Goal: Information Seeking & Learning: Learn about a topic

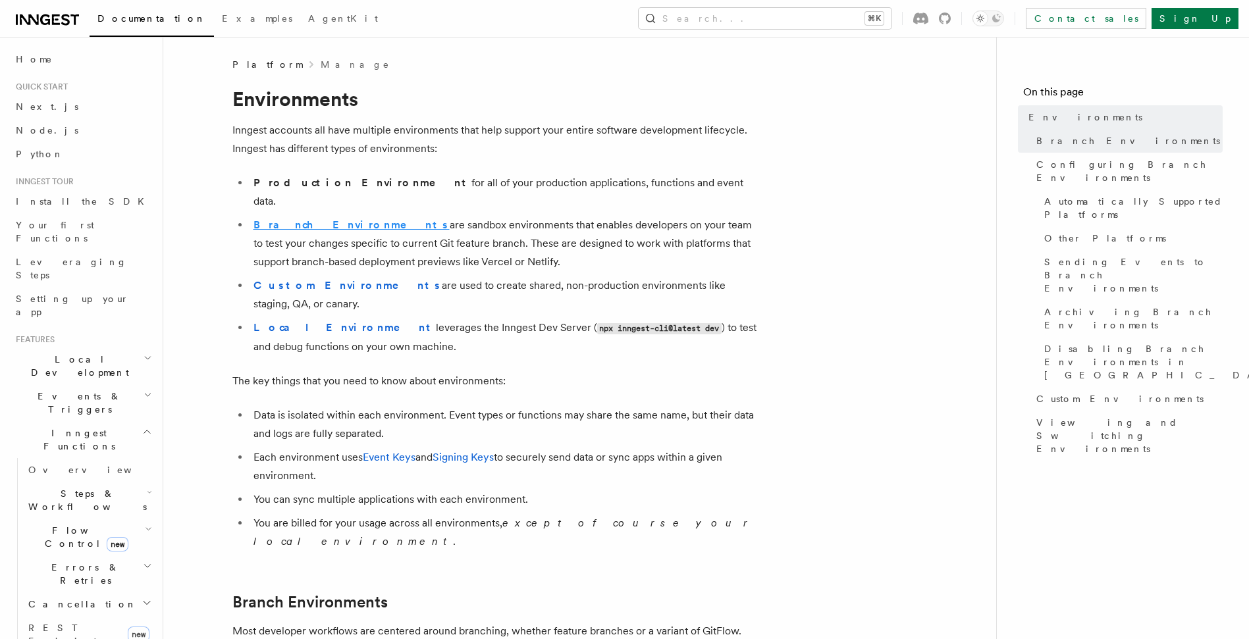
click at [331, 219] on strong "Branch Environments" at bounding box center [351, 225] width 196 height 13
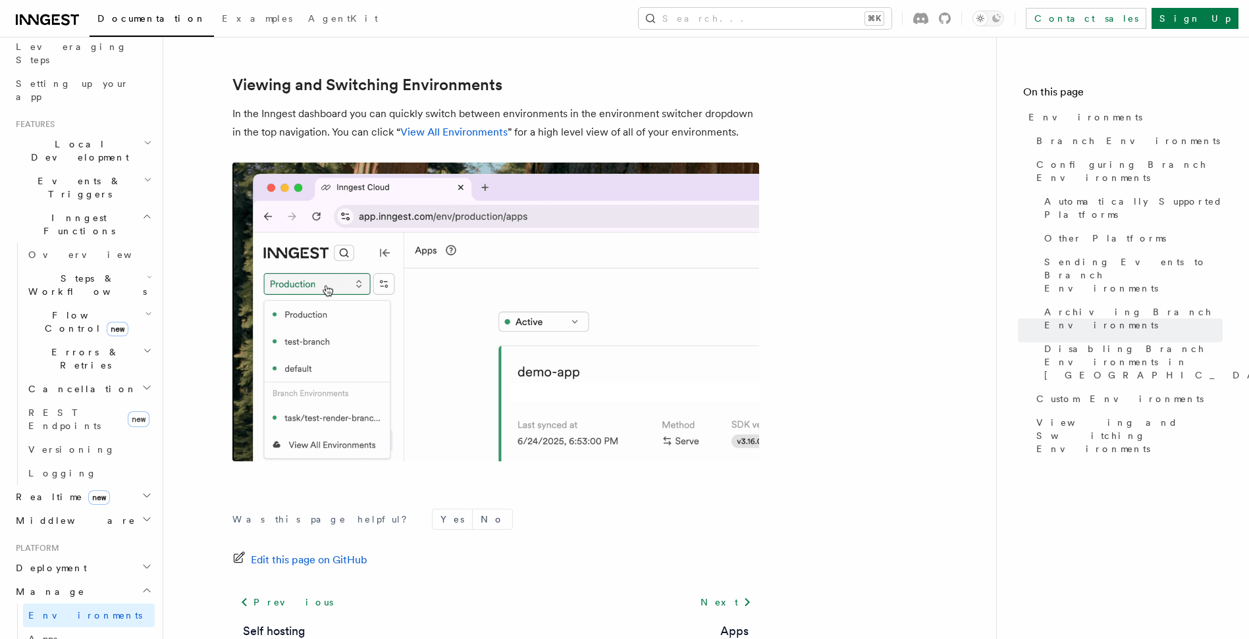
scroll to position [310, 0]
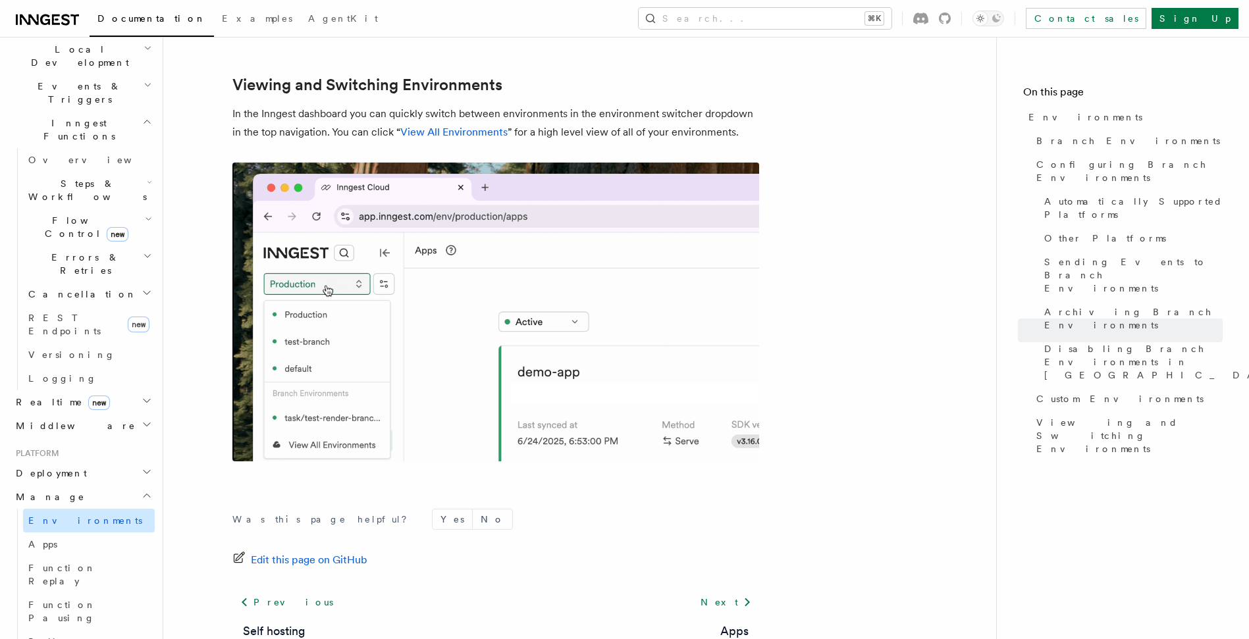
click at [49, 515] on span "Environments" at bounding box center [85, 520] width 114 height 11
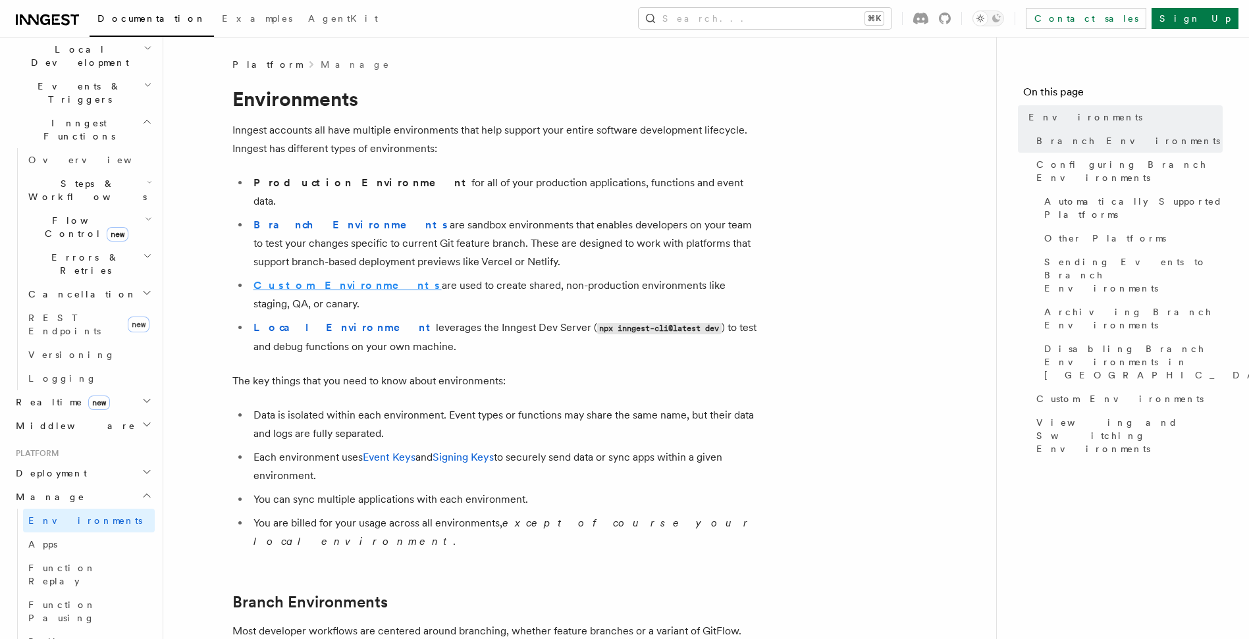
click at [313, 279] on strong "Custom Environments" at bounding box center [347, 285] width 188 height 13
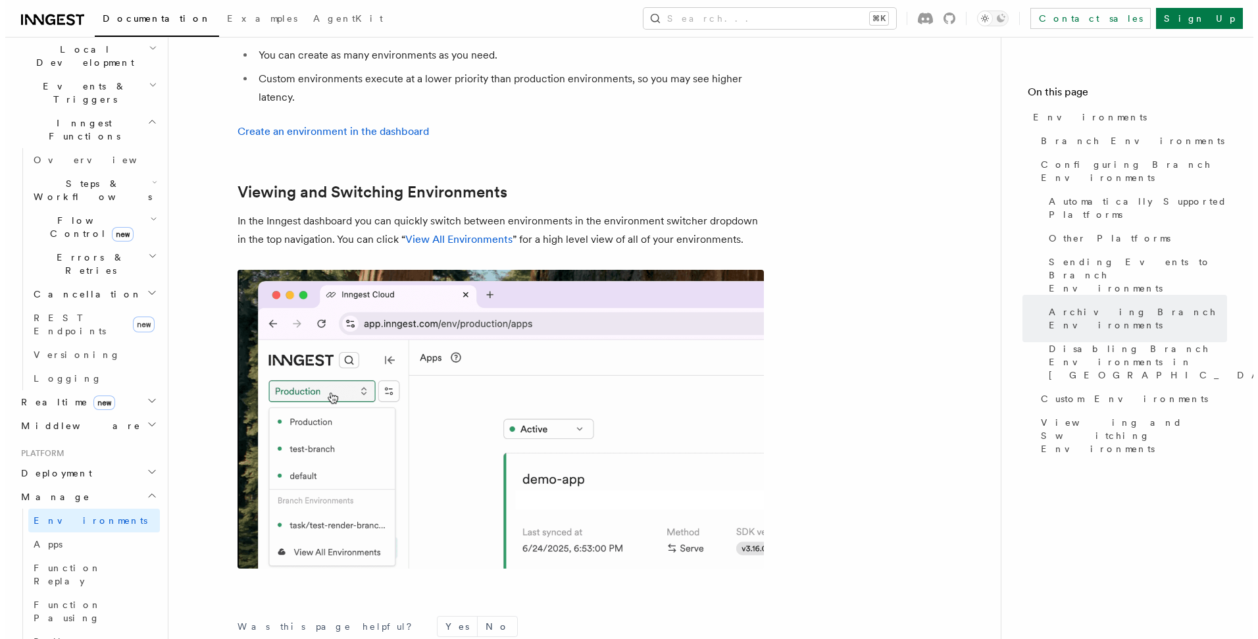
scroll to position [3070, 0]
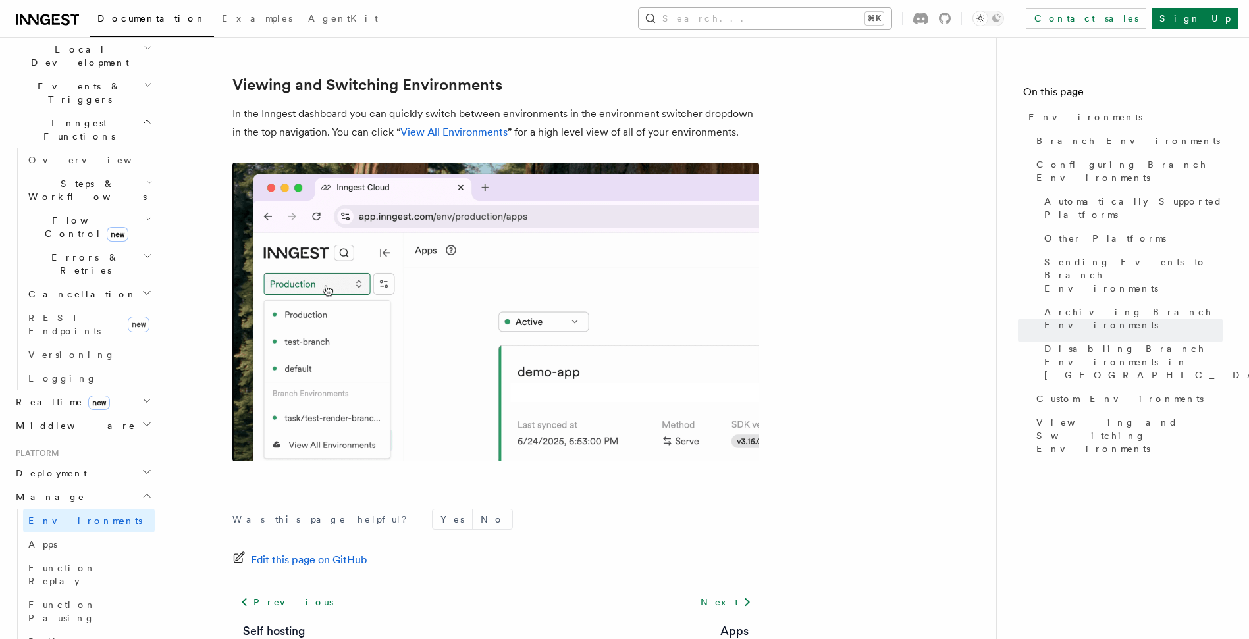
click at [787, 14] on button "Search... ⌘K" at bounding box center [764, 18] width 253 height 21
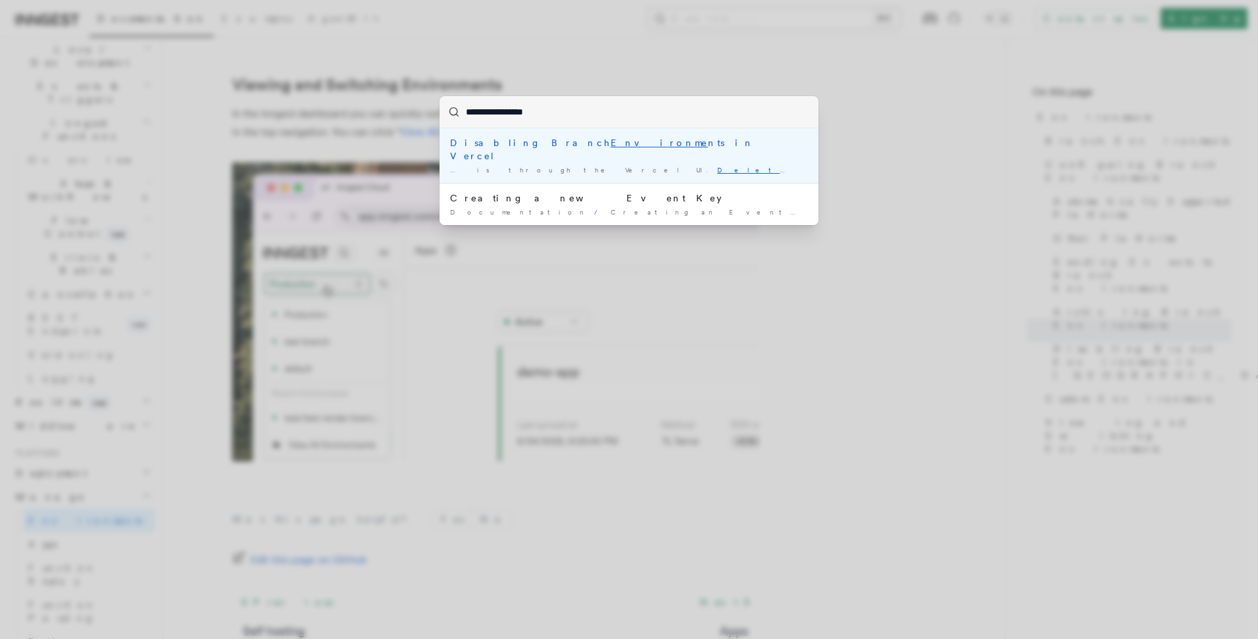
type input "**********"
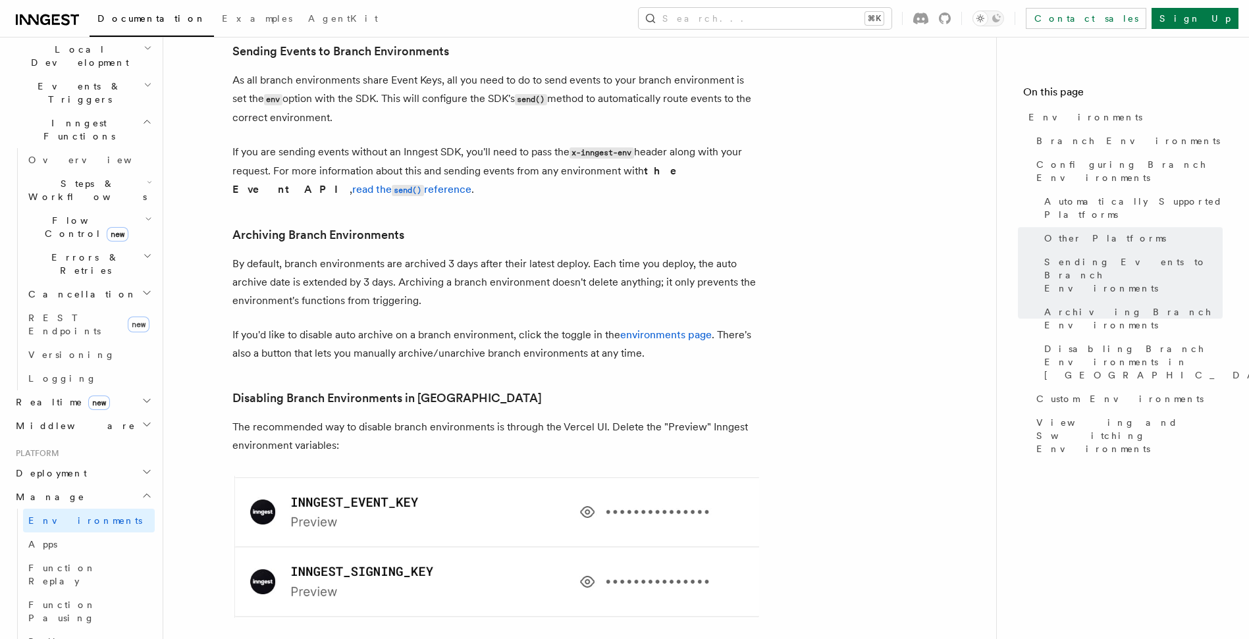
scroll to position [2107, 0]
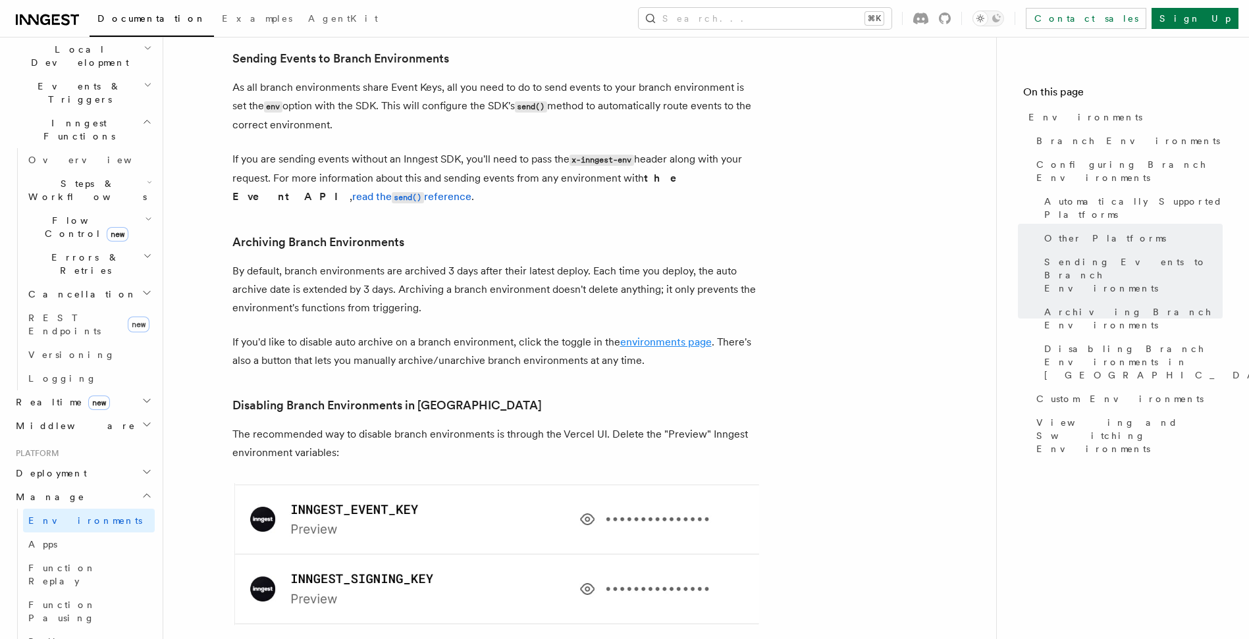
click at [667, 336] on link "environments page" at bounding box center [665, 342] width 91 height 13
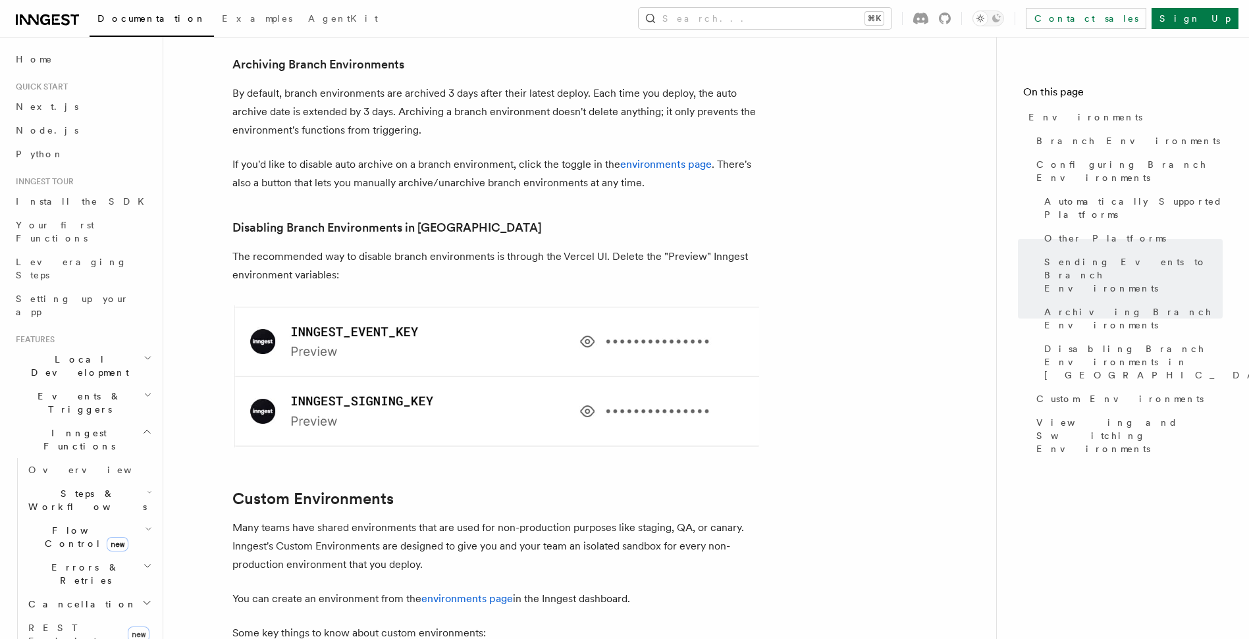
scroll to position [2287, 0]
click at [536, 517] on p "Many teams have shared environments that are used for non-production purposes l…" at bounding box center [495, 544] width 527 height 55
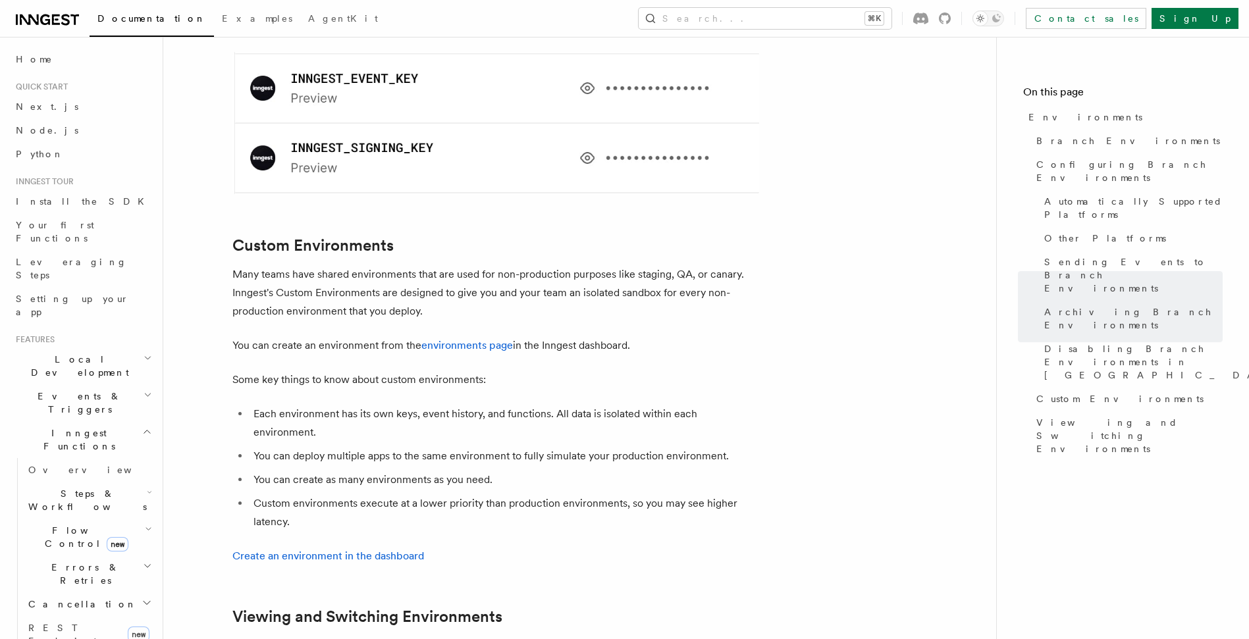
scroll to position [2552, 0]
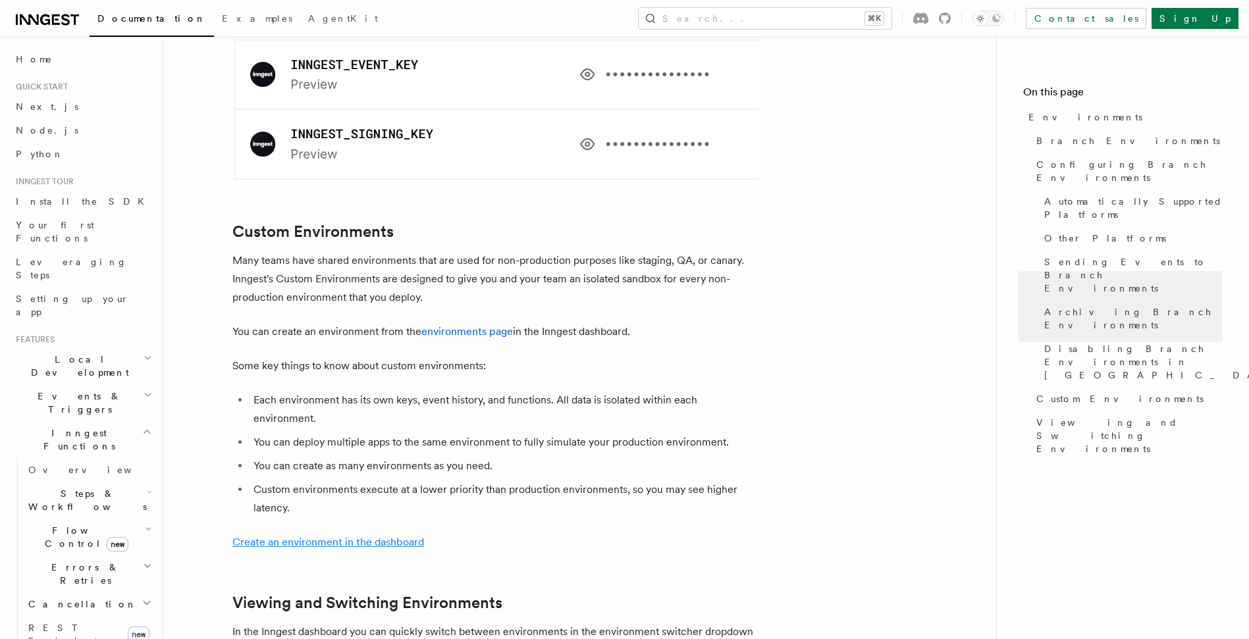
click at [382, 536] on link "Create an environment in the dashboard" at bounding box center [328, 542] width 192 height 13
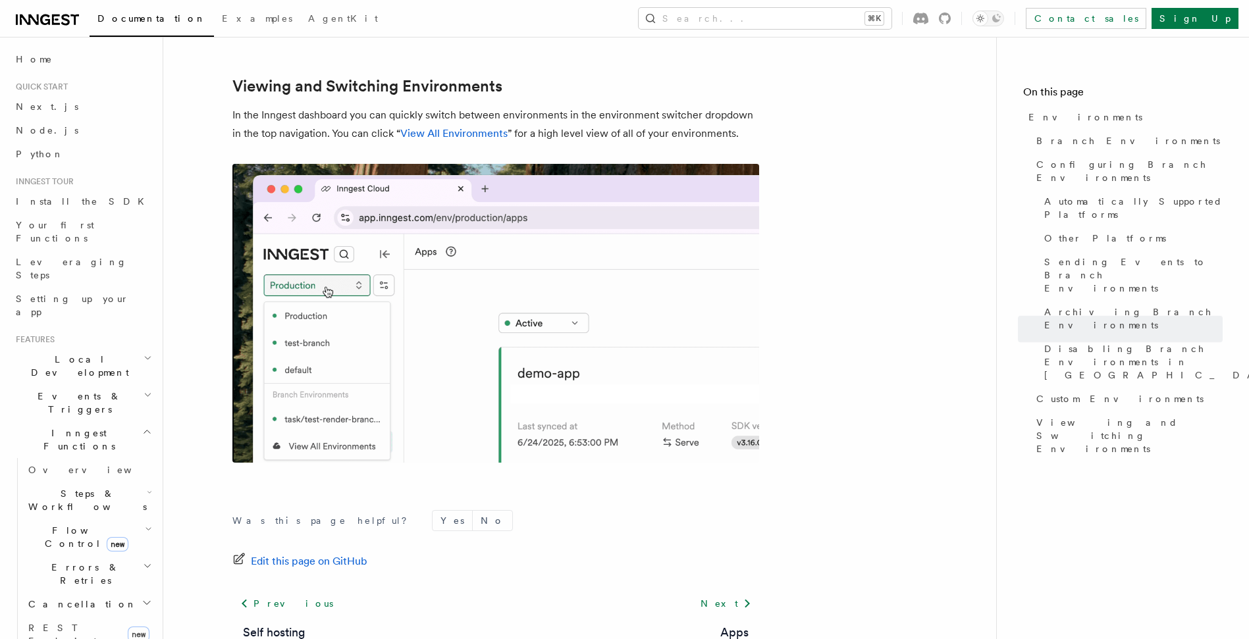
scroll to position [3069, 0]
click at [1091, 305] on span "Archiving Branch Environments" at bounding box center [1133, 318] width 178 height 26
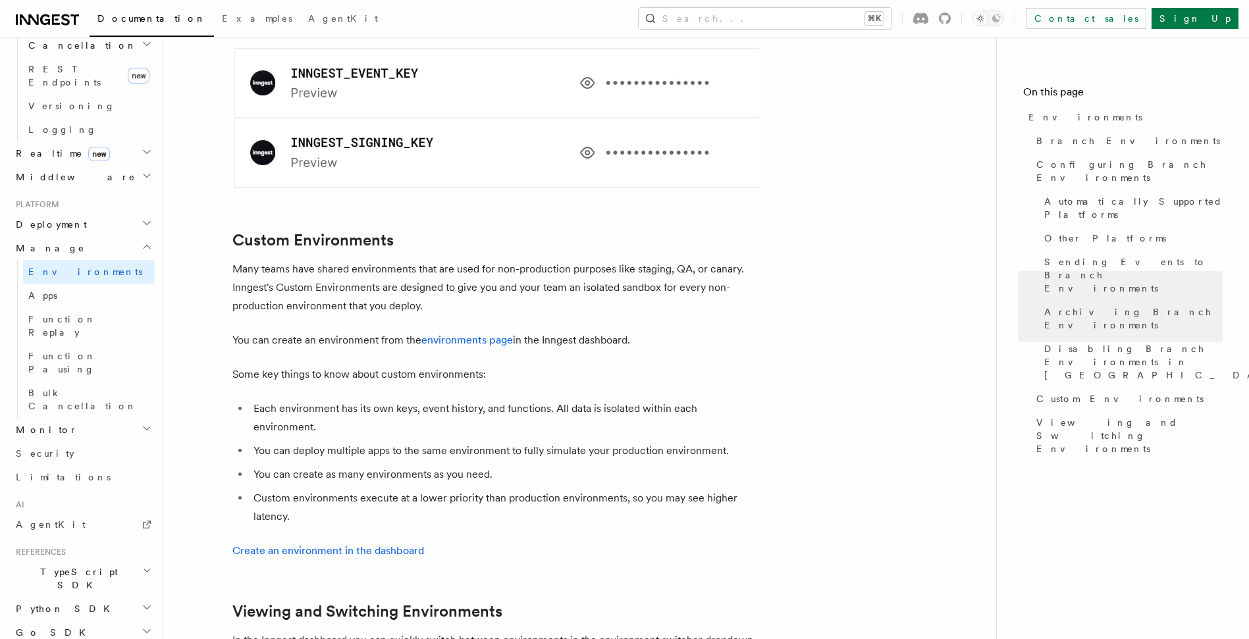
scroll to position [2547, 0]
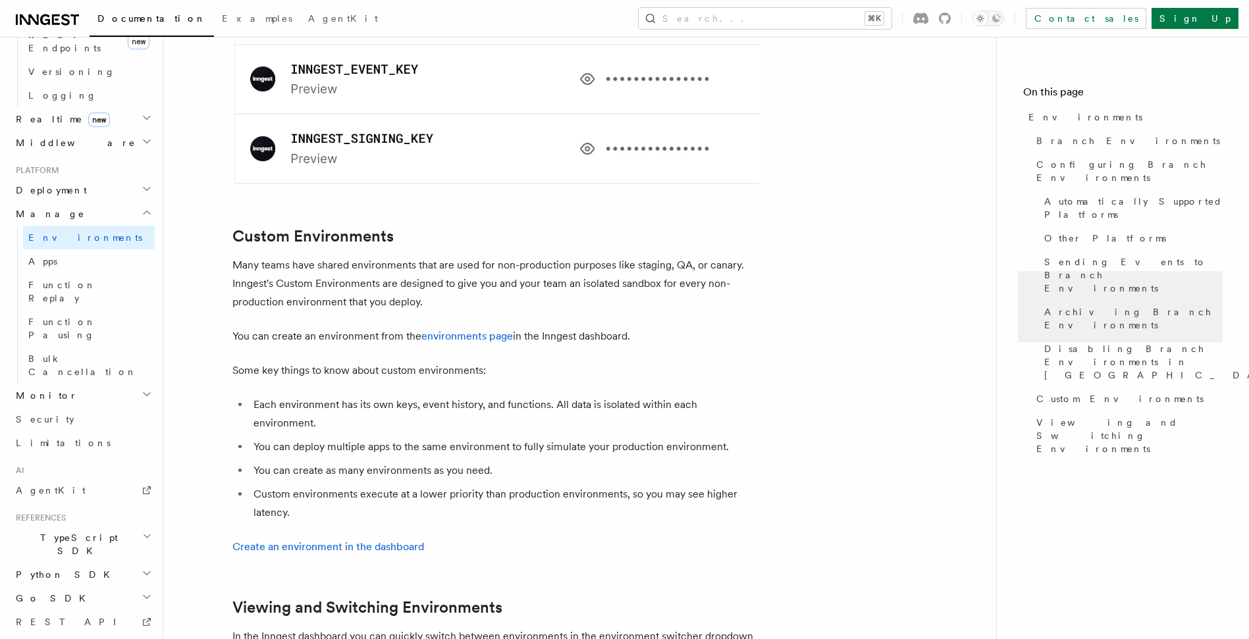
scroll to position [606, 0]
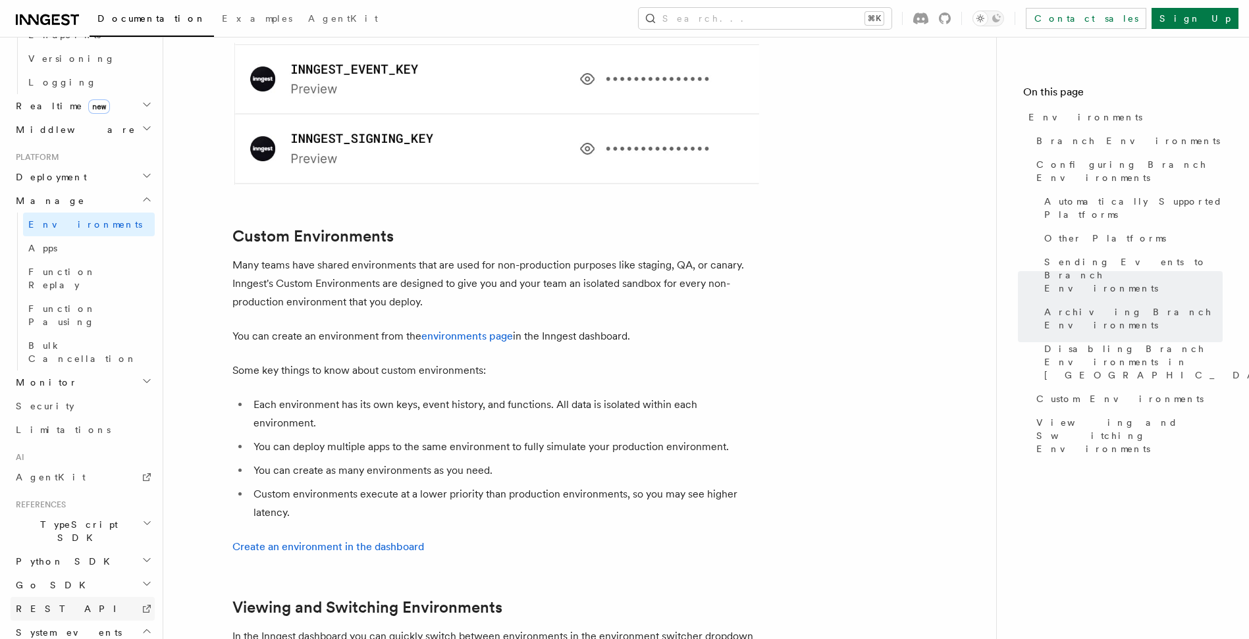
click at [111, 597] on link "REST API" at bounding box center [83, 609] width 144 height 24
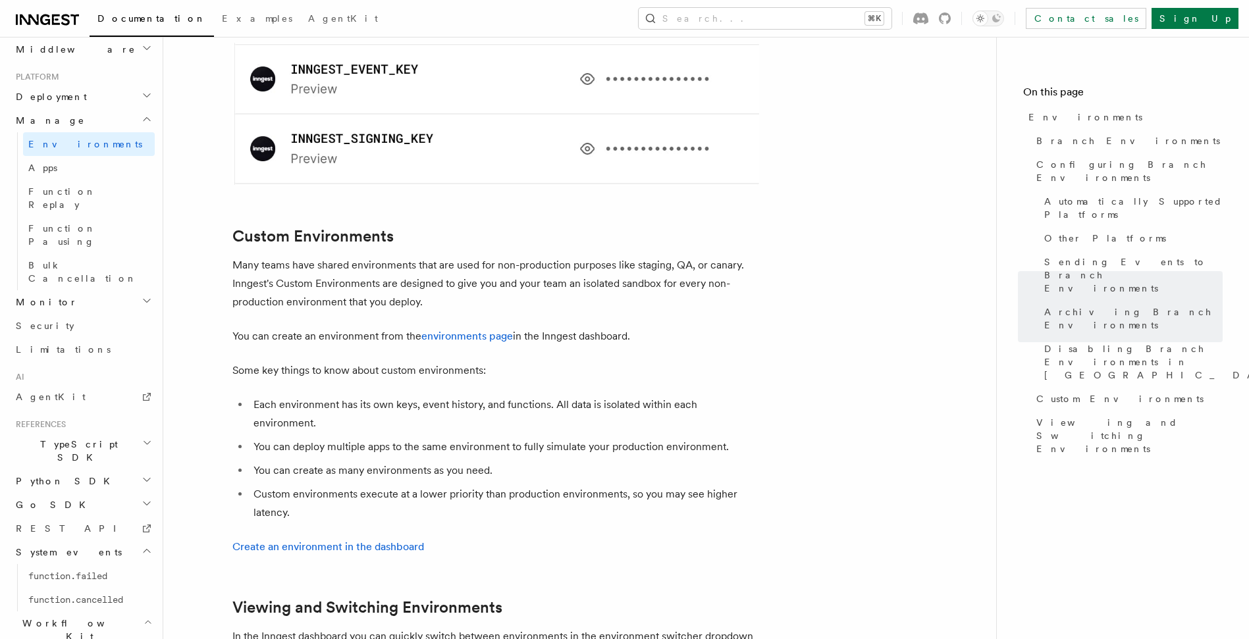
scroll to position [687, 0]
click at [1060, 117] on span "Environments" at bounding box center [1085, 117] width 114 height 13
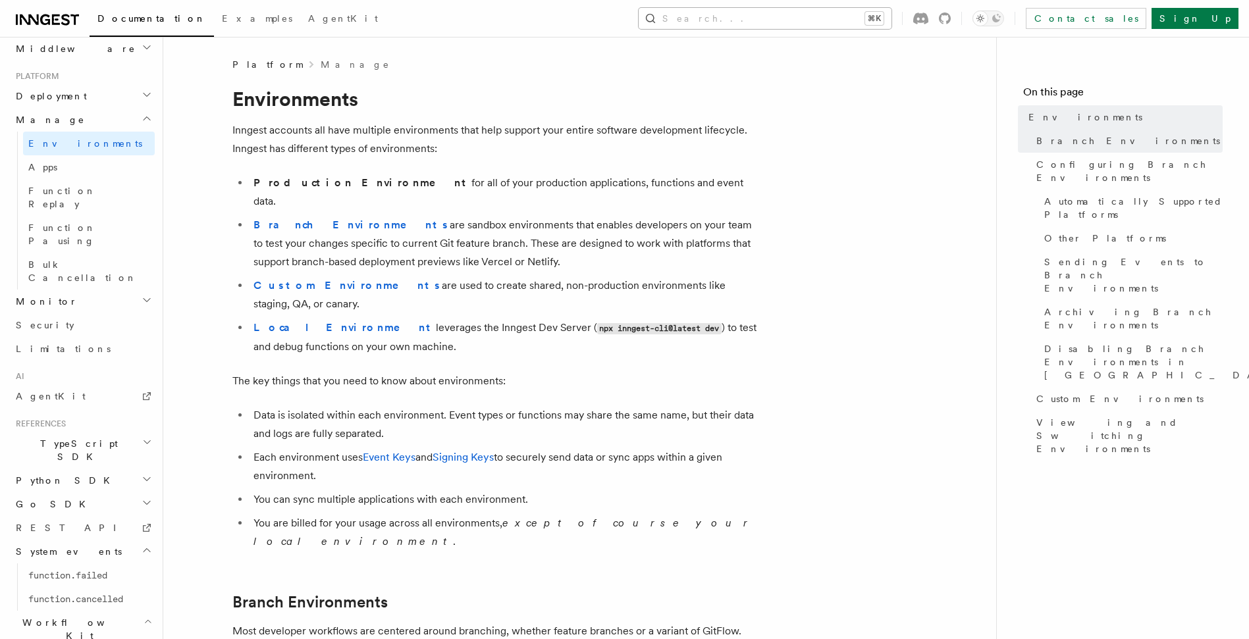
click at [855, 16] on button "Search... ⌘K" at bounding box center [764, 18] width 253 height 21
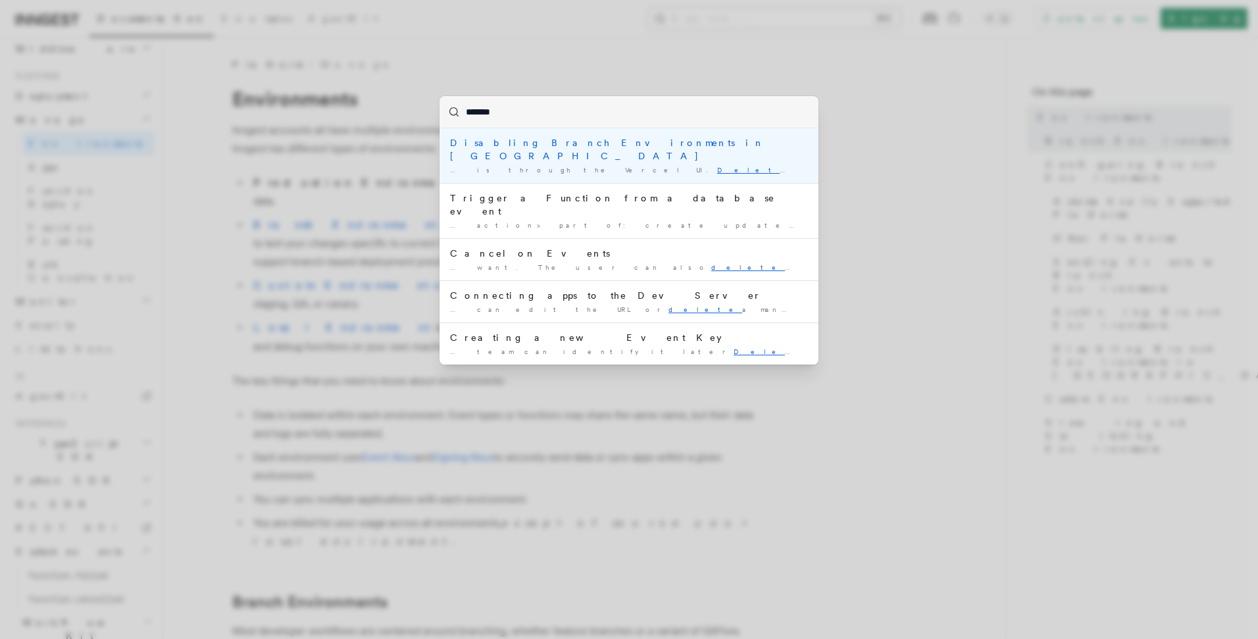
type input "******"
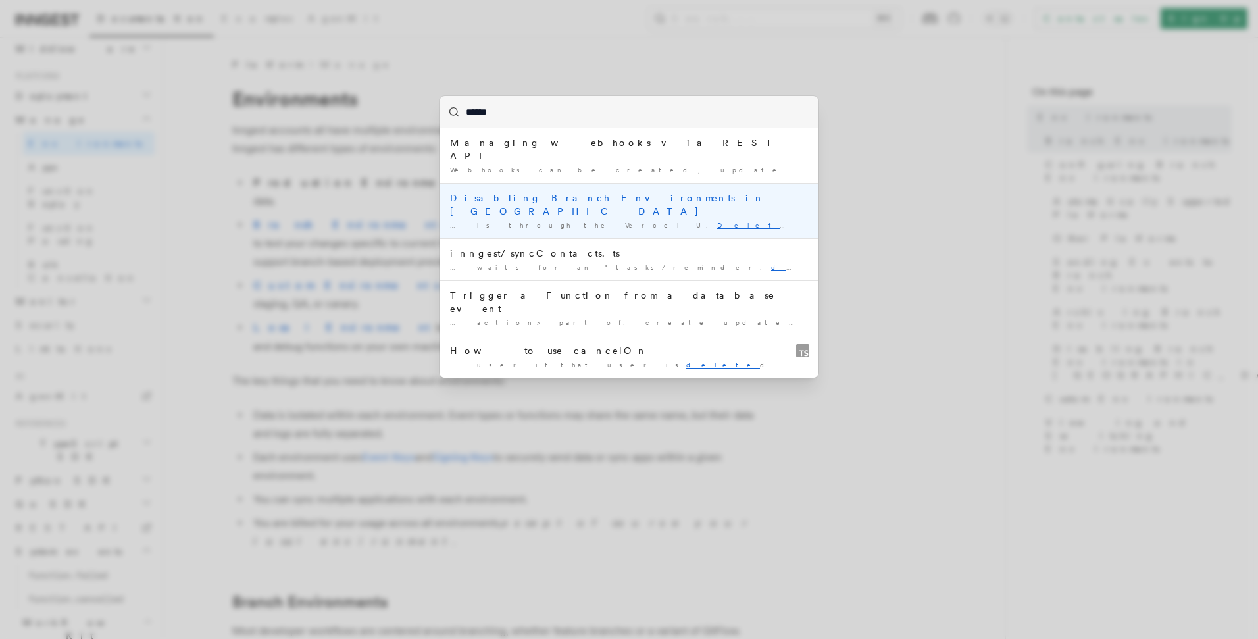
click at [557, 192] on div "Disabling Branch Environments in [GEOGRAPHIC_DATA]" at bounding box center [629, 205] width 358 height 26
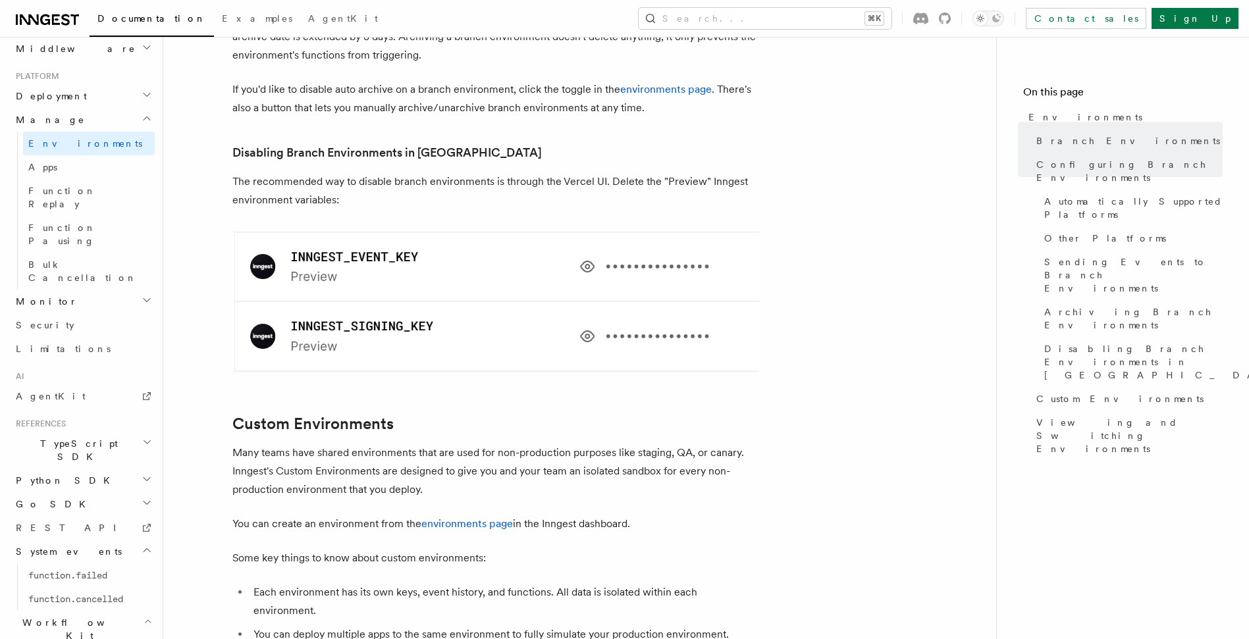
scroll to position [2370, 0]
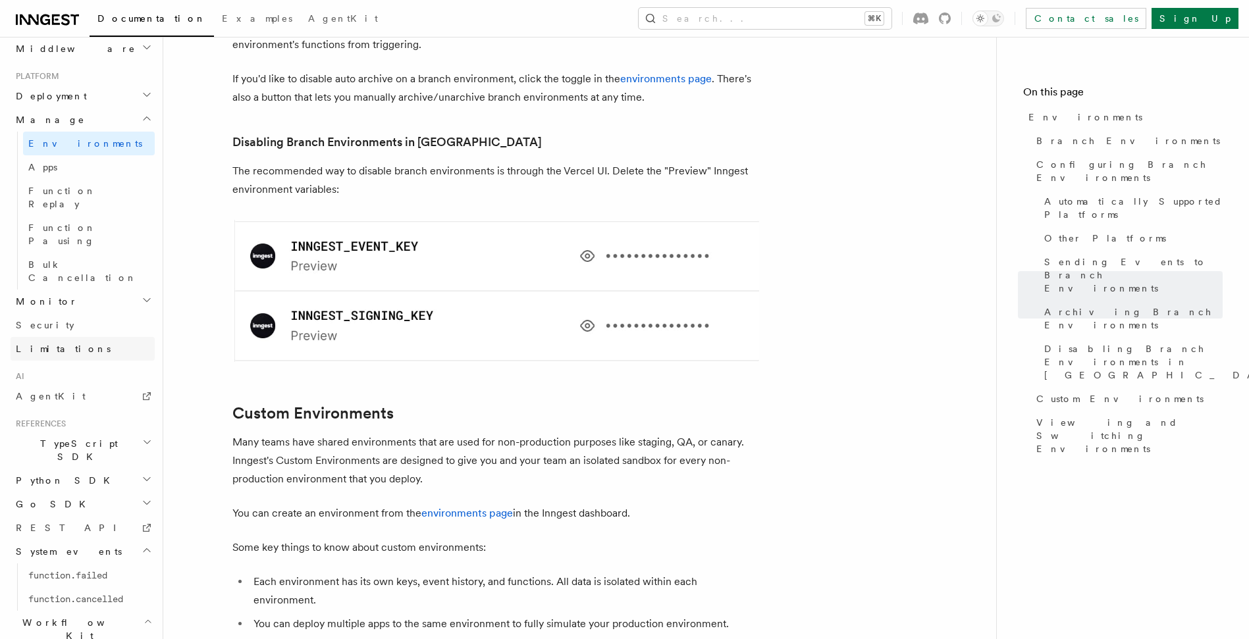
click at [47, 337] on link "Limitations" at bounding box center [83, 349] width 144 height 24
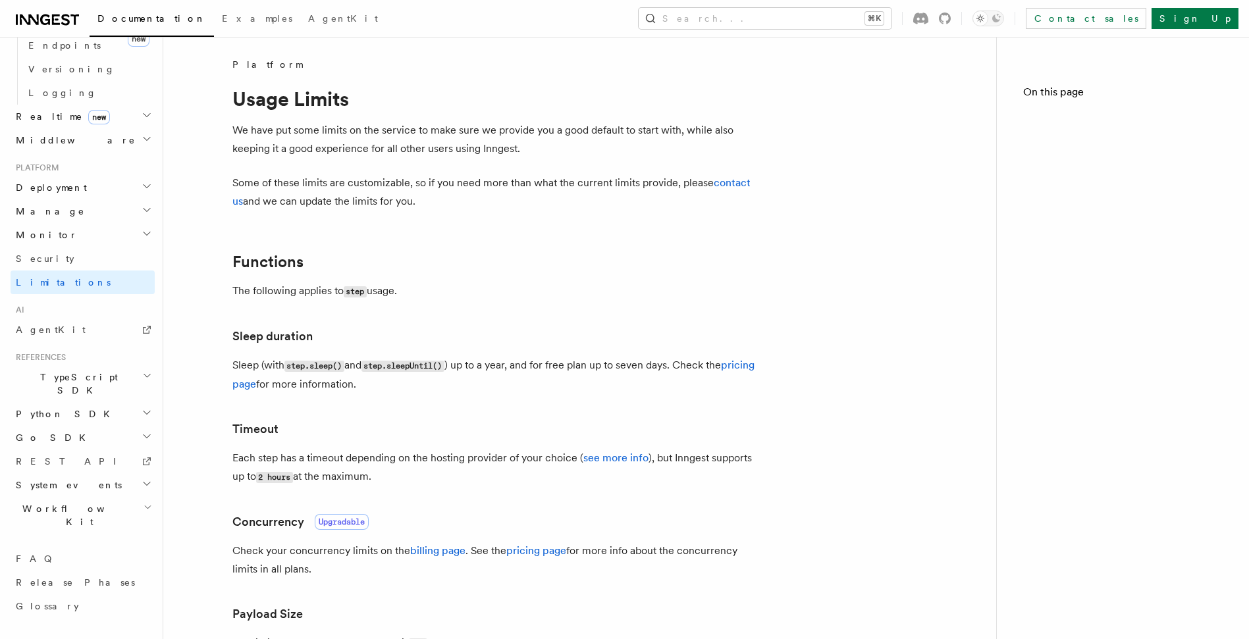
scroll to position [440, 0]
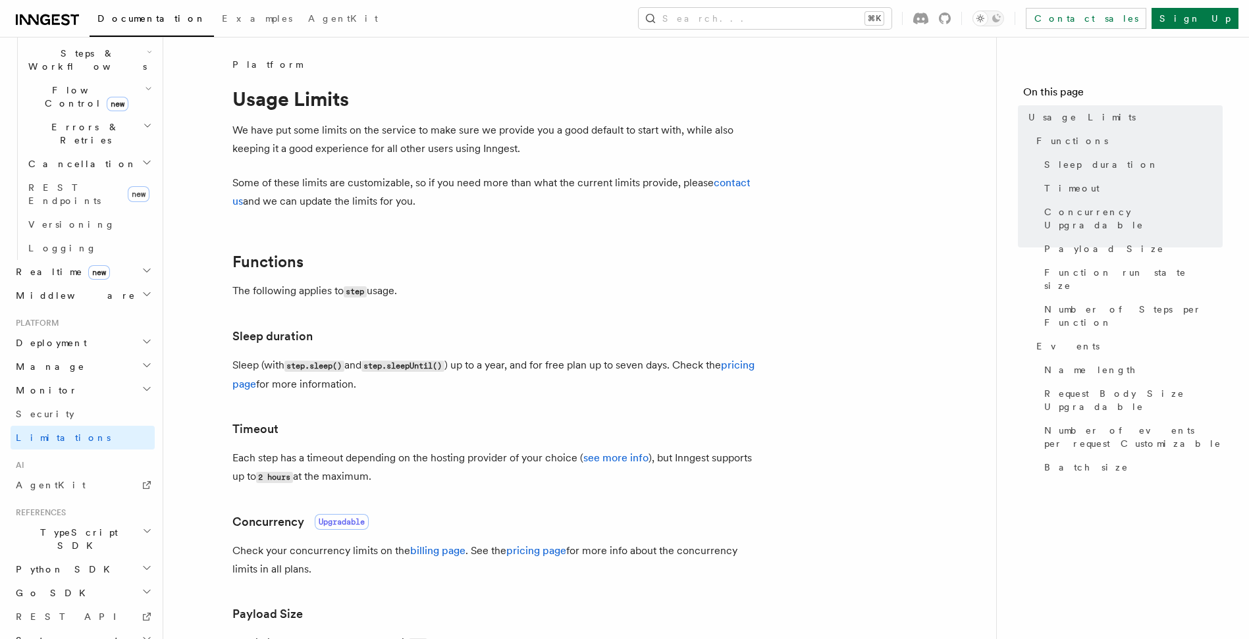
click at [142, 360] on icon "button" at bounding box center [147, 365] width 11 height 11
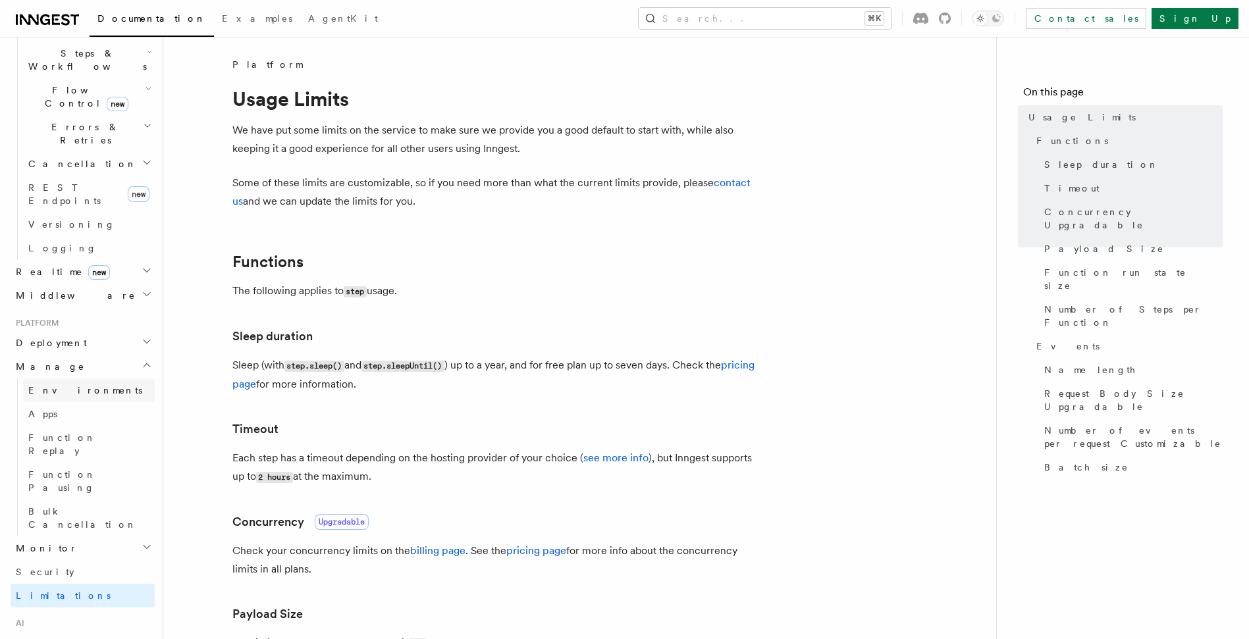
click at [59, 385] on span "Environments" at bounding box center [85, 390] width 114 height 11
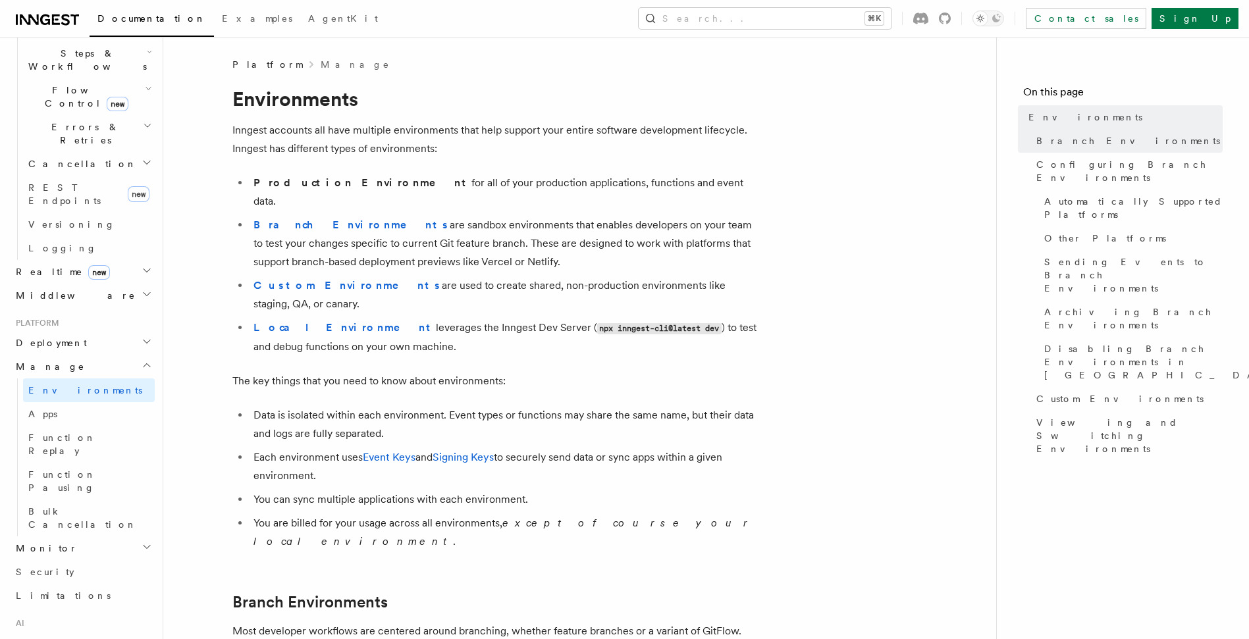
click at [143, 340] on icon "button" at bounding box center [146, 341] width 7 height 3
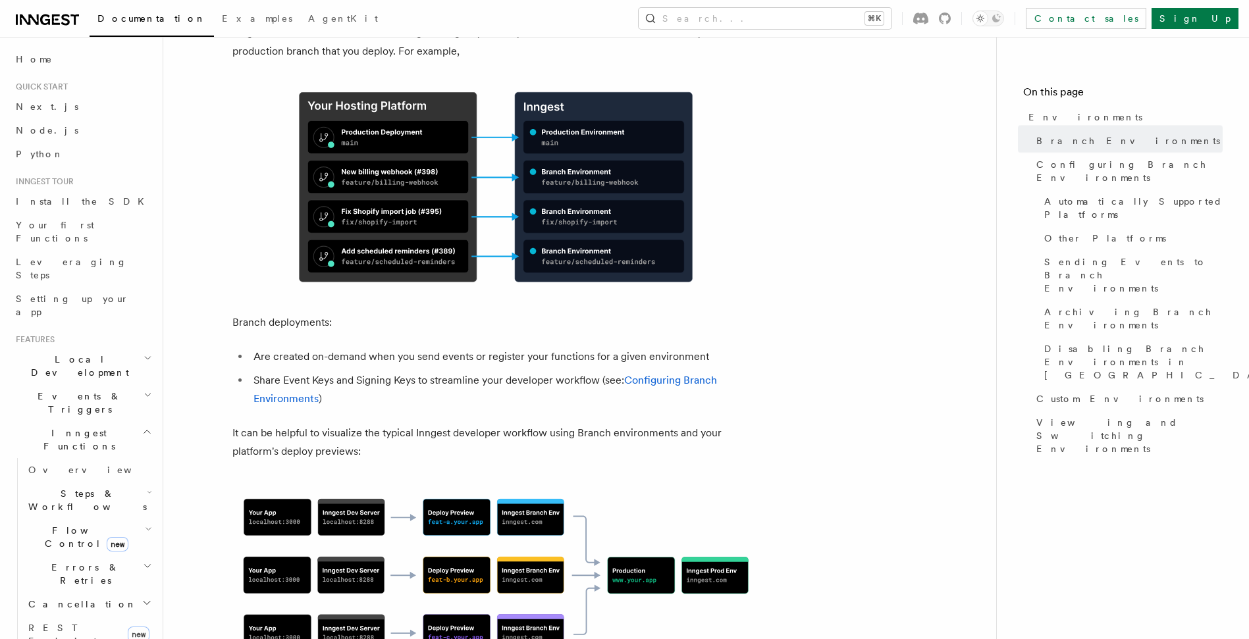
scroll to position [620, 0]
